Goal: Obtain resource: Obtain resource

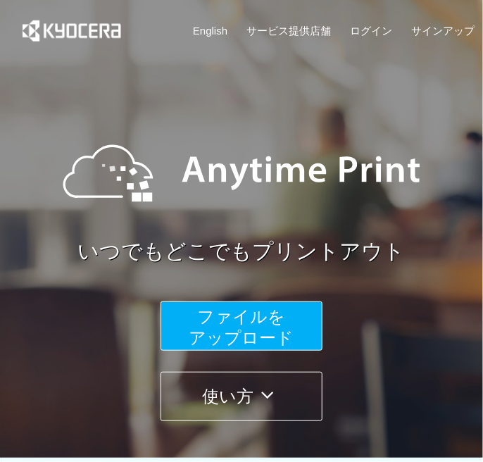
click at [241, 302] on button "ファイルを ​​アップロード" at bounding box center [242, 326] width 162 height 49
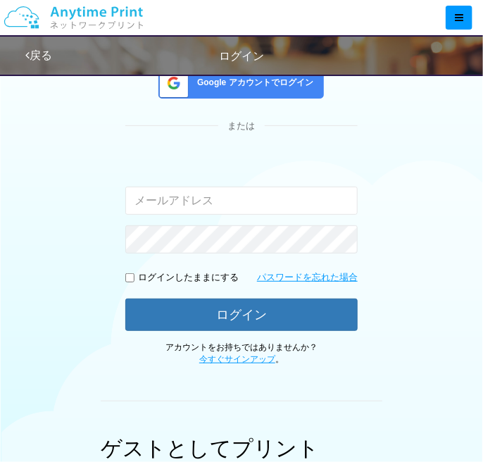
scroll to position [352, 0]
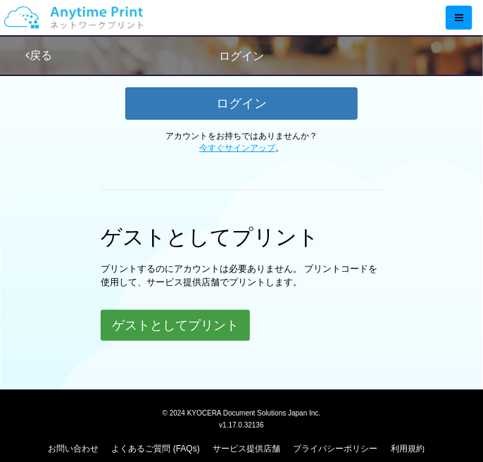
click at [171, 323] on button "ゲストとしてプリント" at bounding box center [175, 325] width 149 height 31
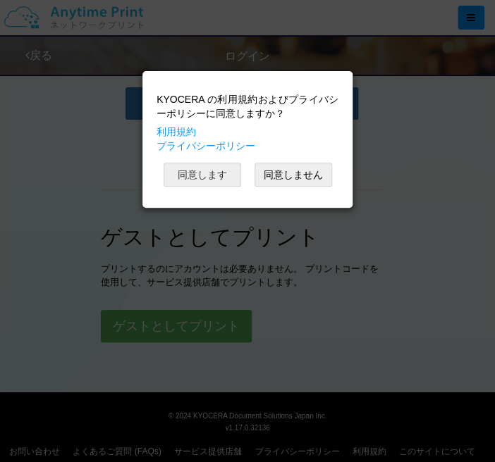
click at [225, 175] on button "同意します" at bounding box center [202, 175] width 78 height 24
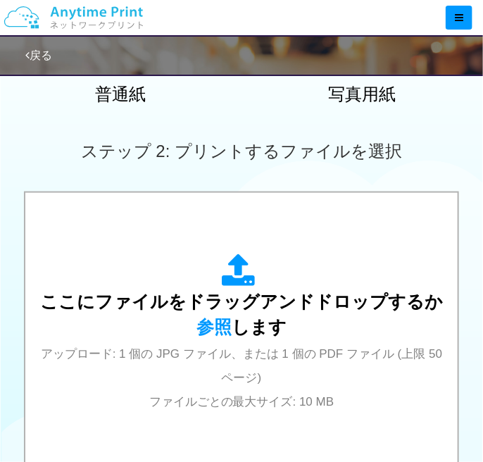
scroll to position [352, 0]
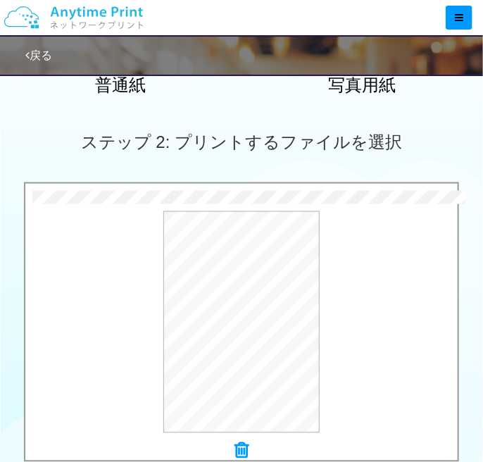
click at [239, 453] on icon at bounding box center [242, 451] width 14 height 18
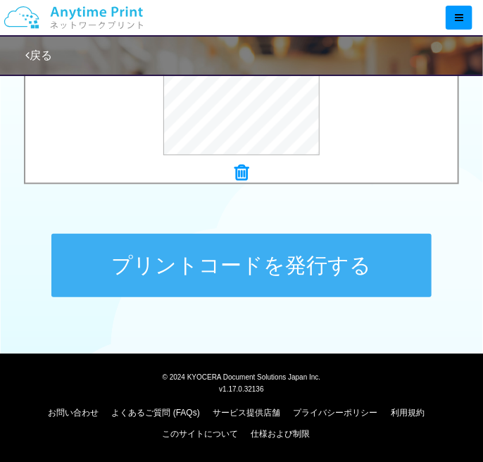
click at [254, 262] on button "プリントコードを発行する" at bounding box center [241, 265] width 381 height 63
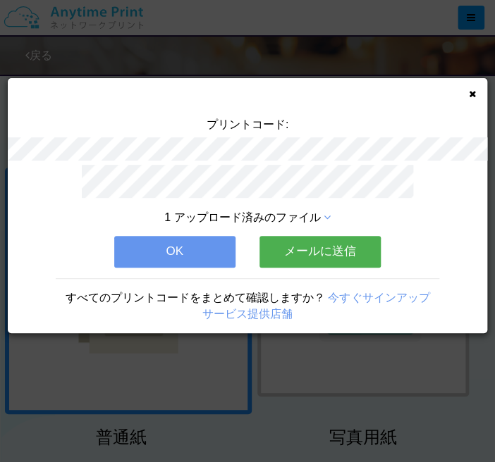
click at [335, 240] on button "メールに送信" at bounding box center [319, 251] width 121 height 31
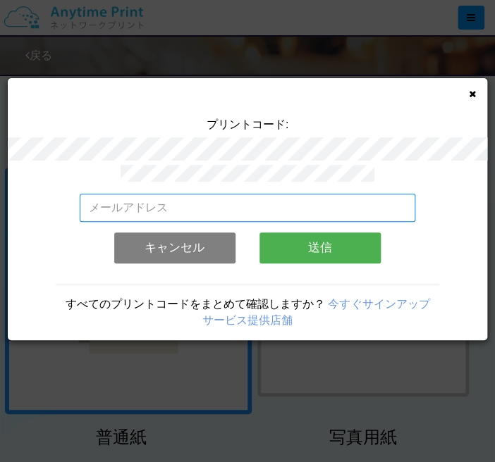
click at [172, 194] on input "email" at bounding box center [247, 208] width 335 height 28
type input "[EMAIL_ADDRESS][DOMAIN_NAME]"
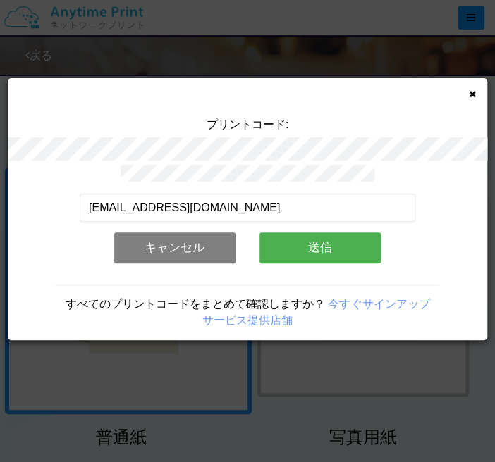
click at [330, 242] on button "送信" at bounding box center [319, 248] width 121 height 31
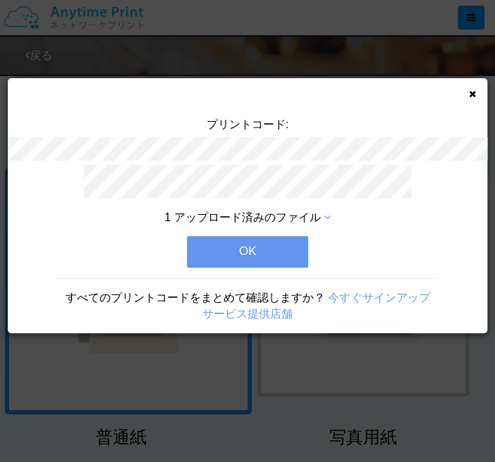
click at [472, 92] on icon at bounding box center [472, 93] width 7 height 9
